Goal: Navigation & Orientation: Find specific page/section

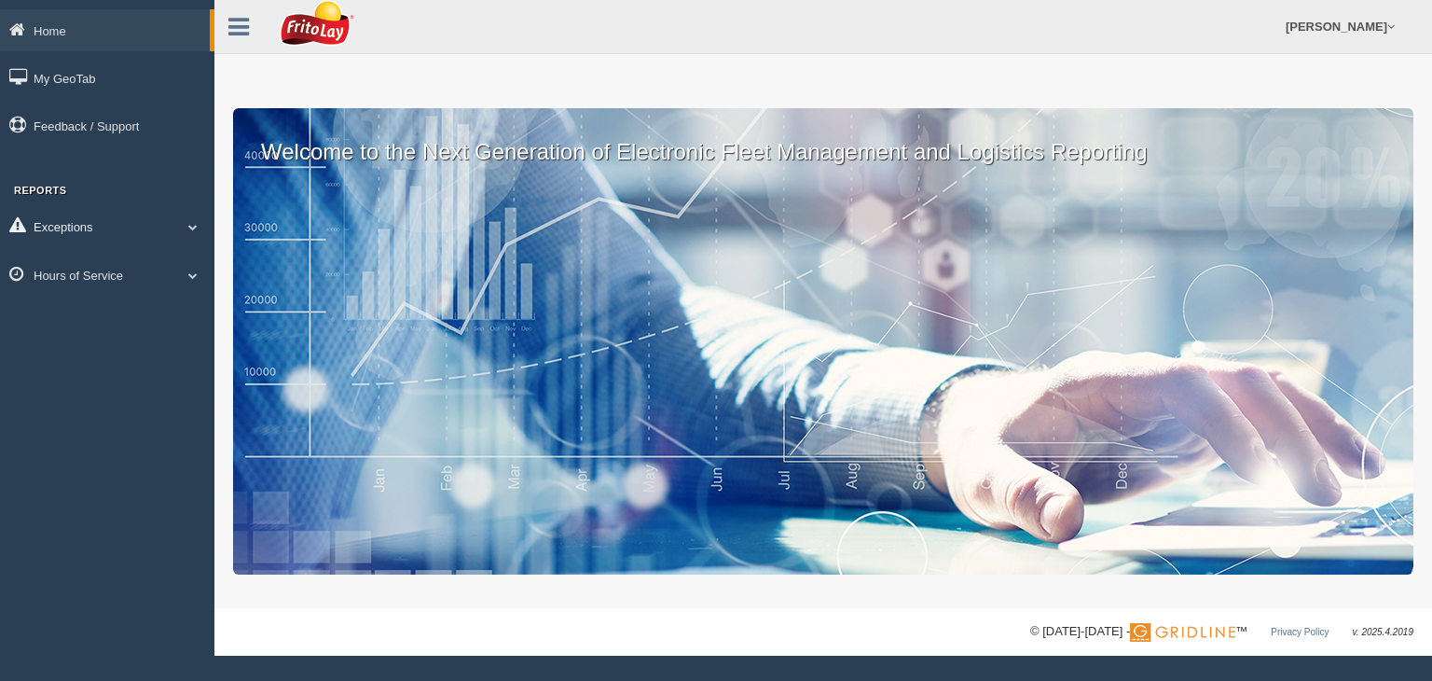
click at [124, 229] on link "Exceptions" at bounding box center [107, 226] width 214 height 42
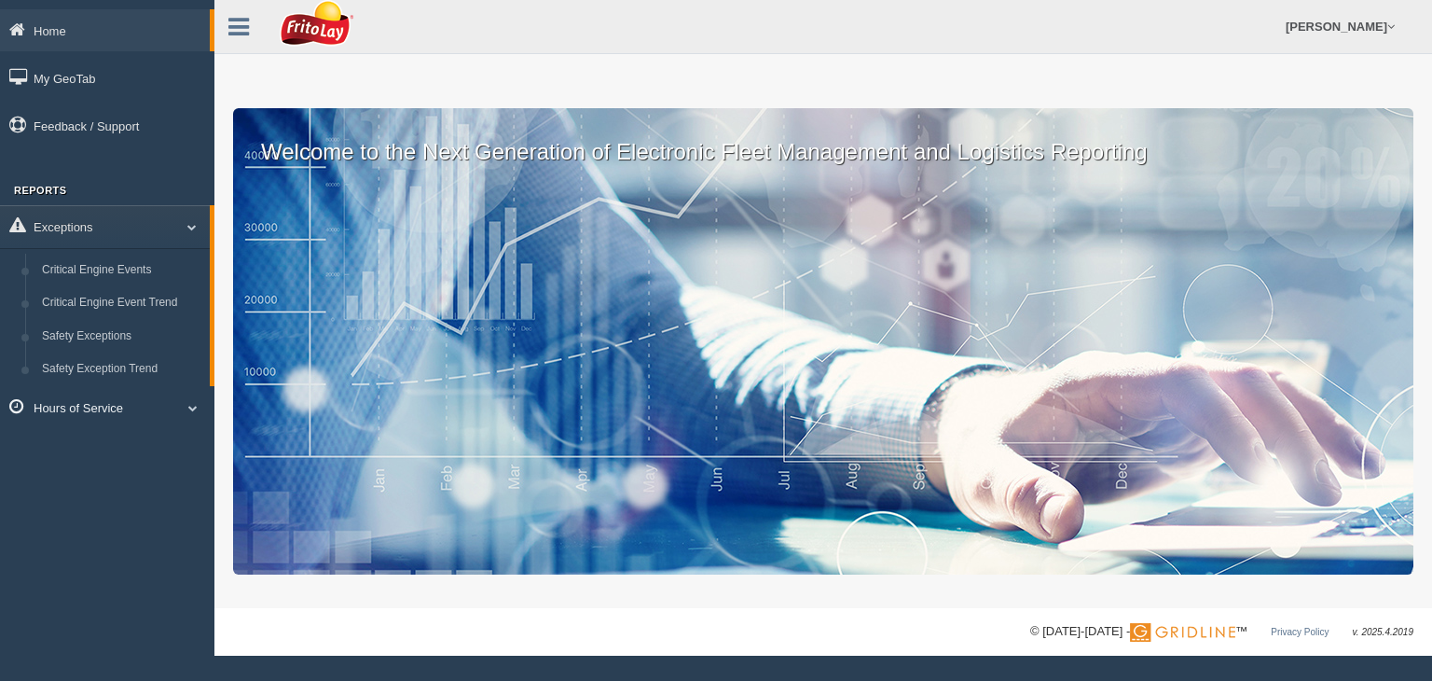
click at [133, 415] on link "Hours of Service" at bounding box center [107, 407] width 214 height 42
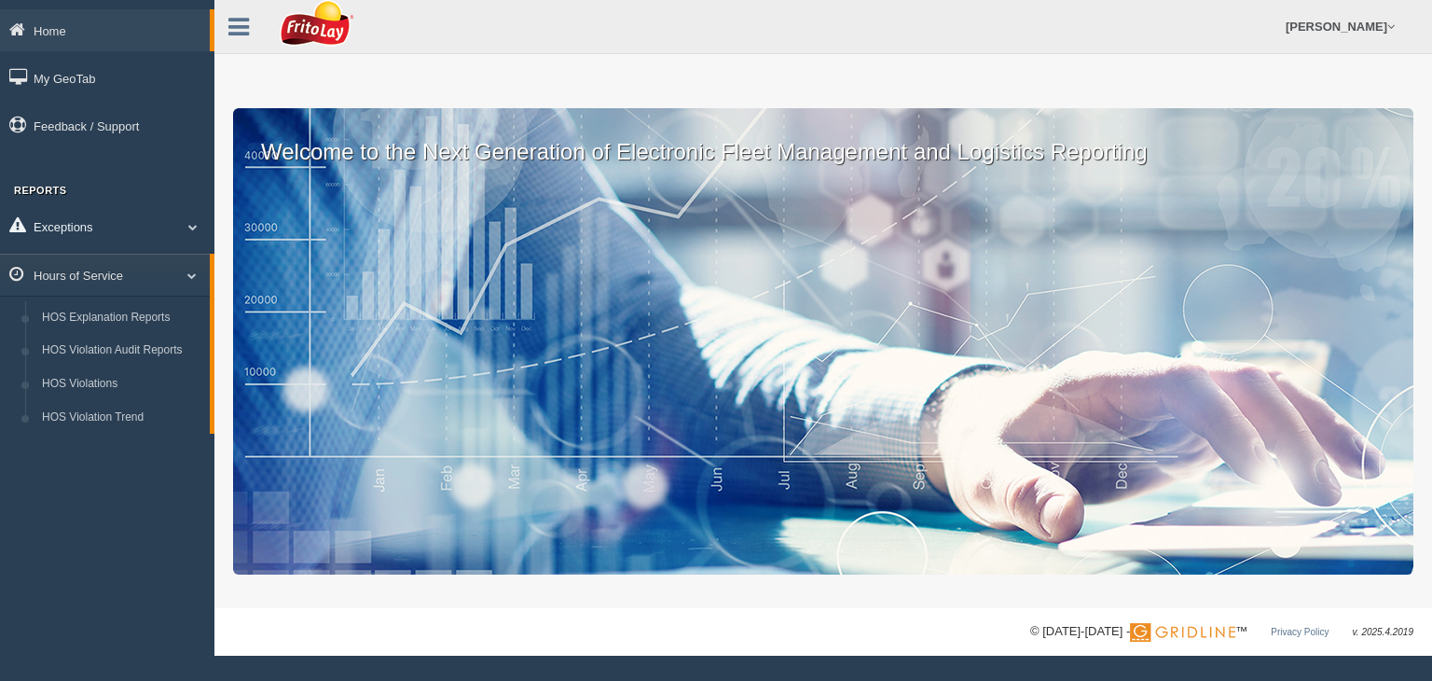
click at [111, 229] on link "Exceptions" at bounding box center [107, 226] width 214 height 42
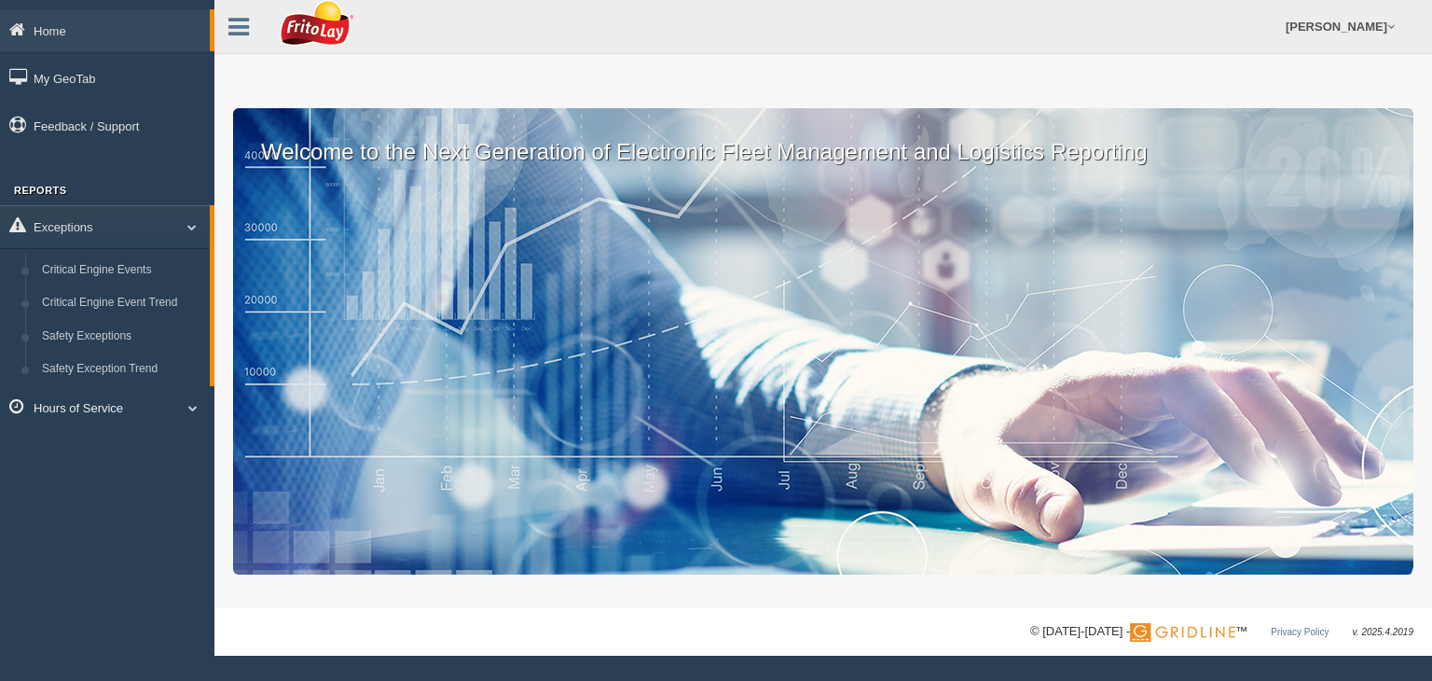
drag, startPoint x: 128, startPoint y: 400, endPoint x: 139, endPoint y: 418, distance: 20.9
click at [128, 404] on link "Hours of Service" at bounding box center [107, 407] width 214 height 42
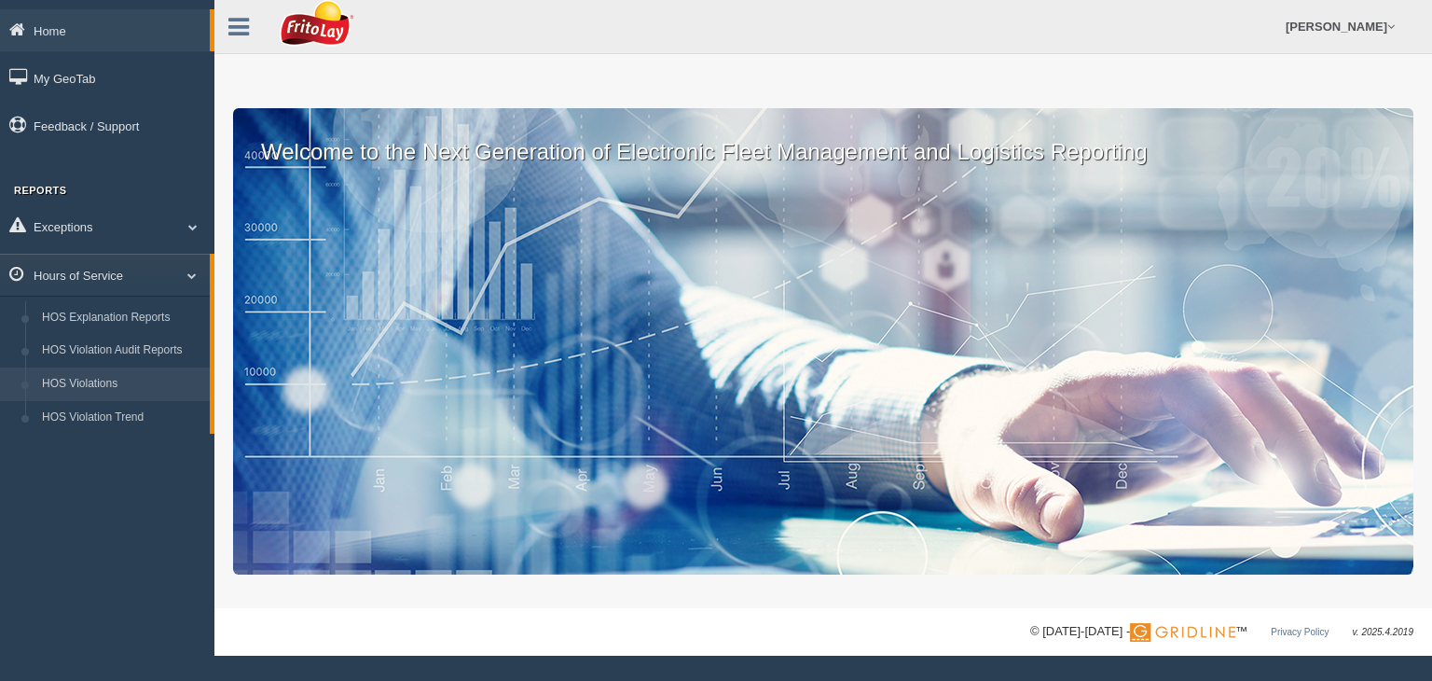
click at [138, 378] on link "HOS Violations" at bounding box center [122, 384] width 176 height 34
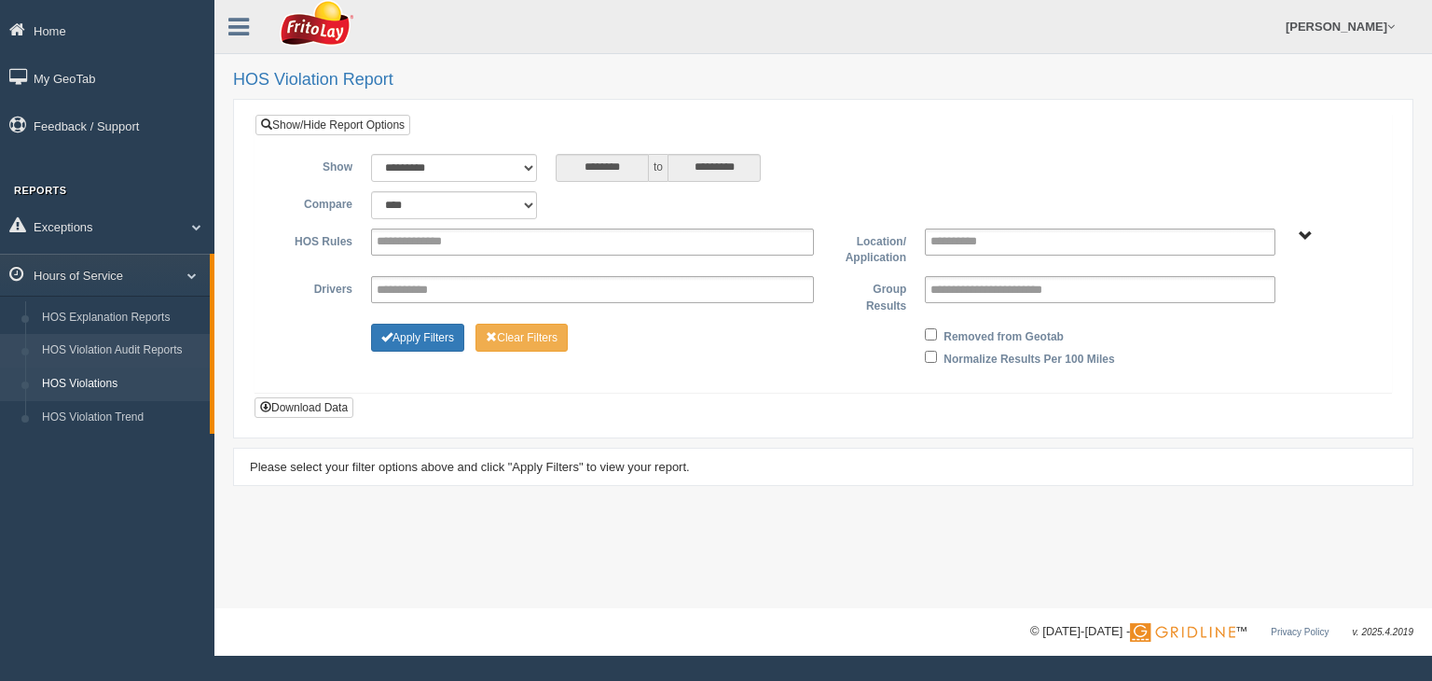
click at [141, 348] on link "HOS Violation Audit Reports" at bounding box center [122, 351] width 176 height 34
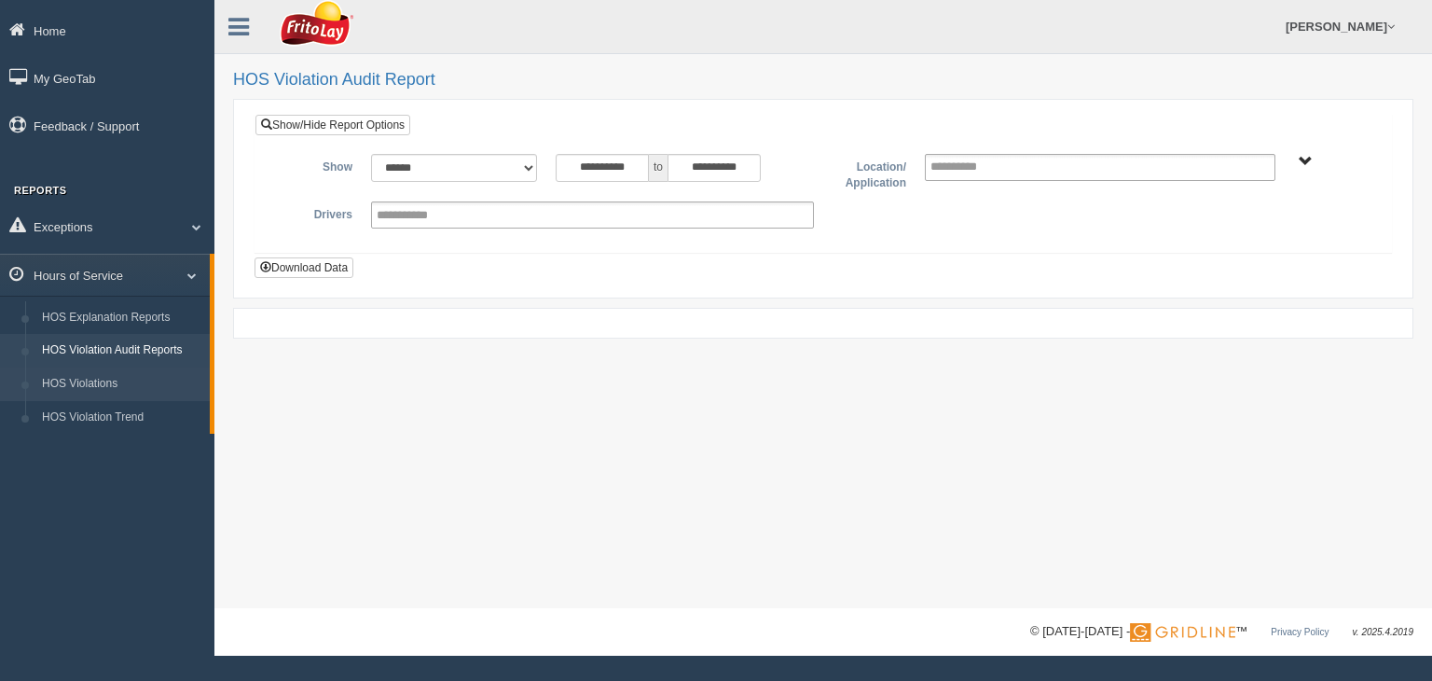
click at [87, 396] on link "HOS Violations" at bounding box center [122, 384] width 176 height 34
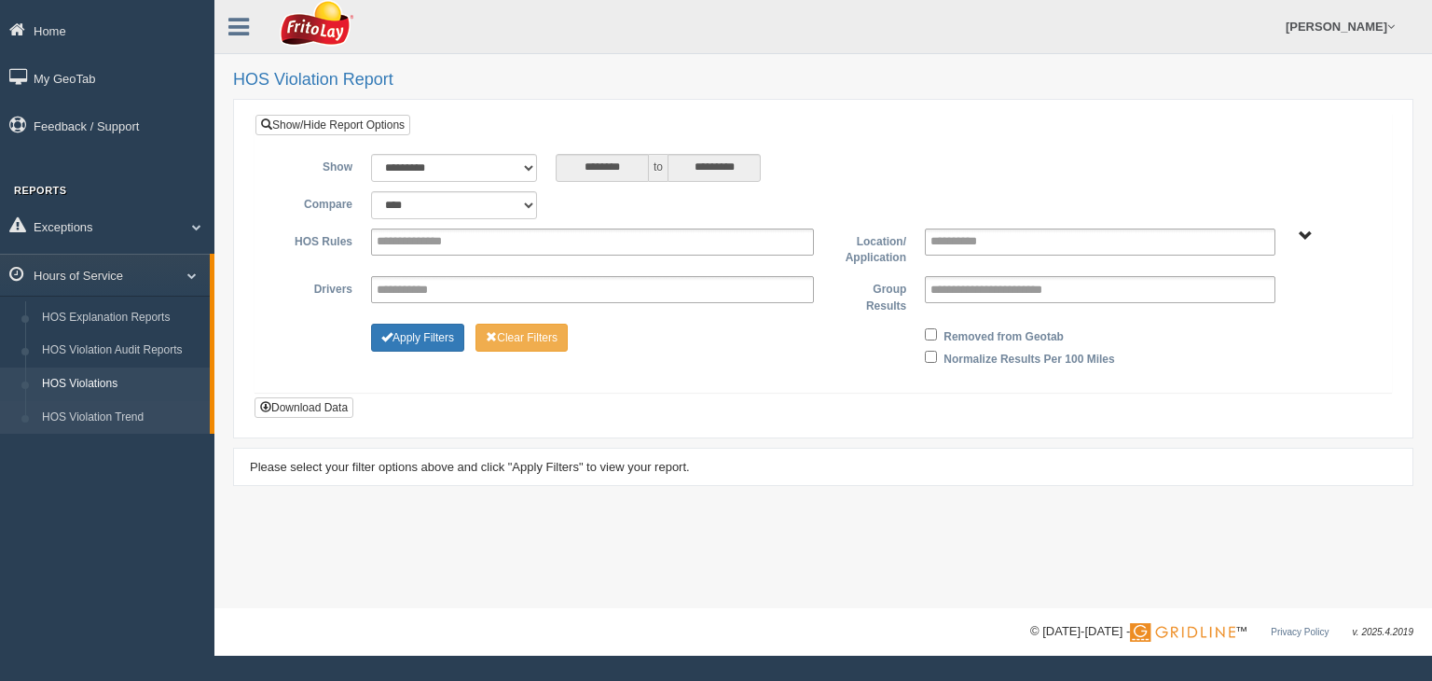
click at [134, 430] on link "HOS Violation Trend" at bounding box center [122, 418] width 176 height 34
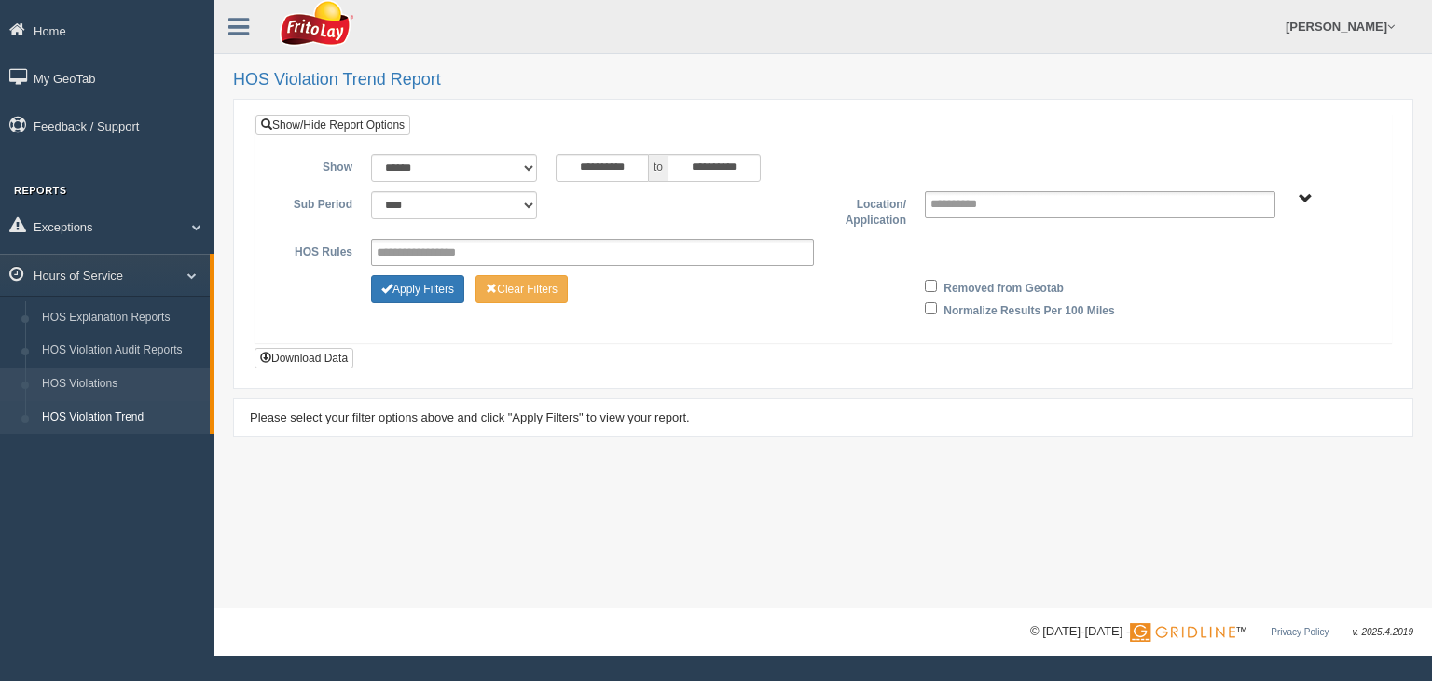
click at [132, 390] on link "HOS Violations" at bounding box center [122, 384] width 176 height 34
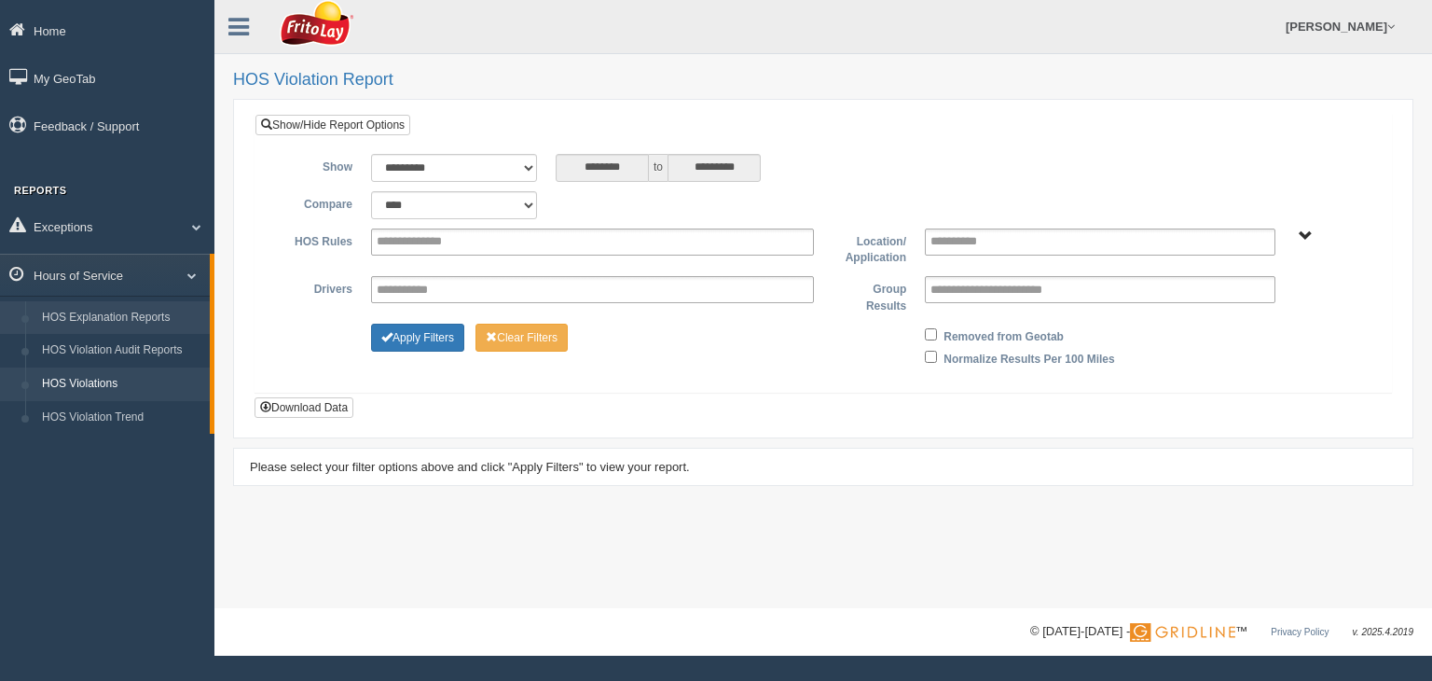
click at [131, 316] on link "HOS Explanation Reports" at bounding box center [122, 318] width 176 height 34
